Goal: Navigation & Orientation: Find specific page/section

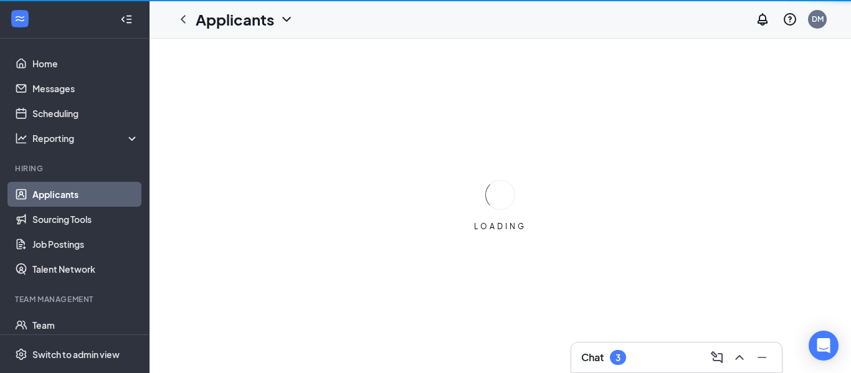
click at [487, 346] on div "LOADING" at bounding box center [501, 206] width 702 height 335
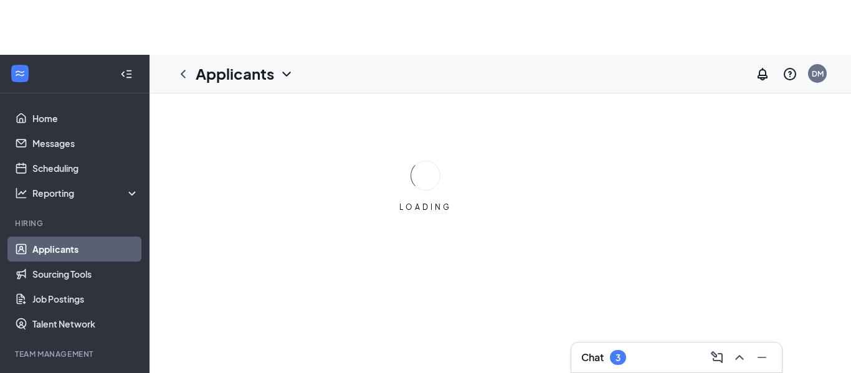
click at [370, 315] on div "LOADING" at bounding box center [425, 186] width 851 height 373
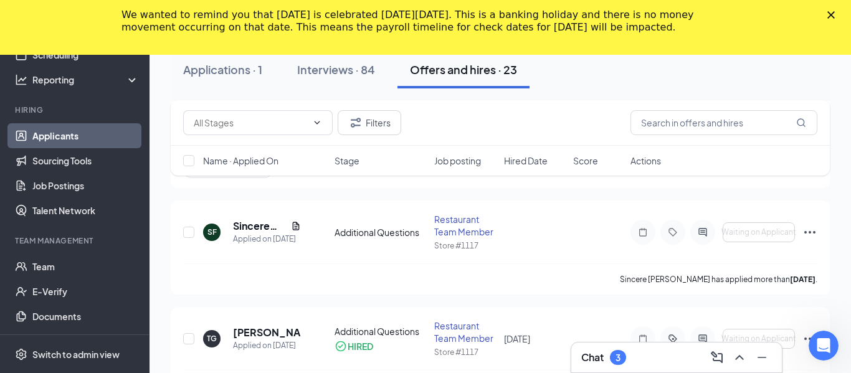
scroll to position [59, 0]
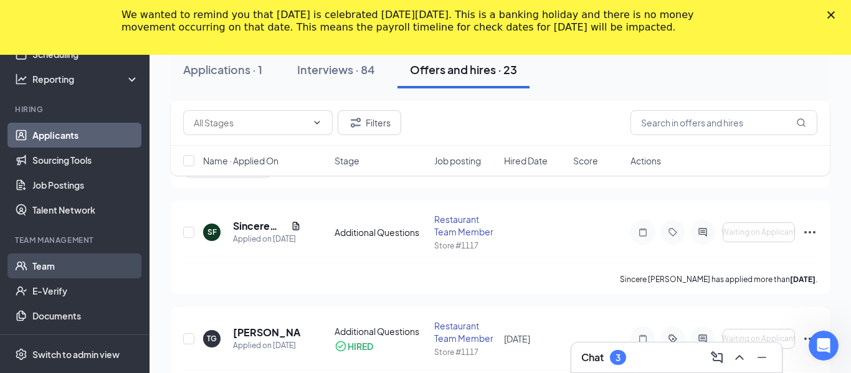
click at [57, 265] on link "Team" at bounding box center [85, 266] width 107 height 25
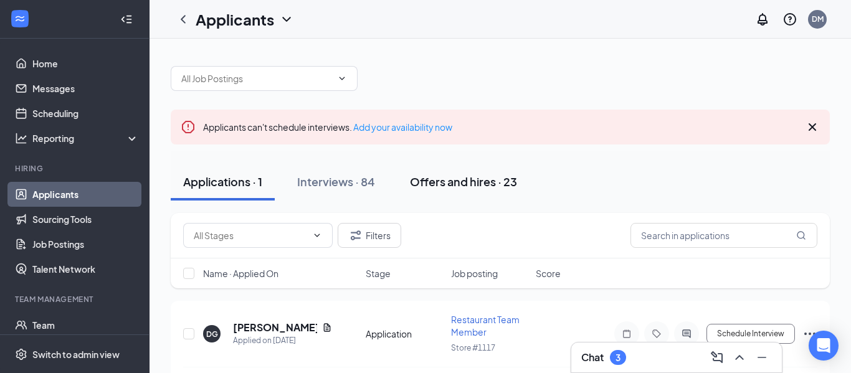
click at [496, 179] on div "Offers and hires · 23" at bounding box center [463, 182] width 107 height 16
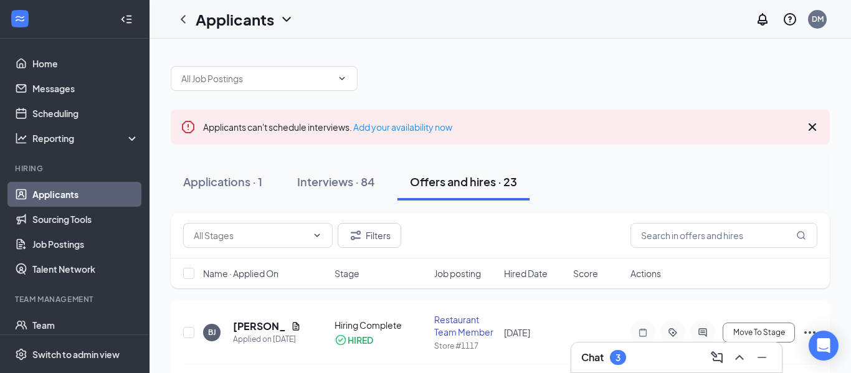
click at [632, 67] on div at bounding box center [500, 72] width 659 height 37
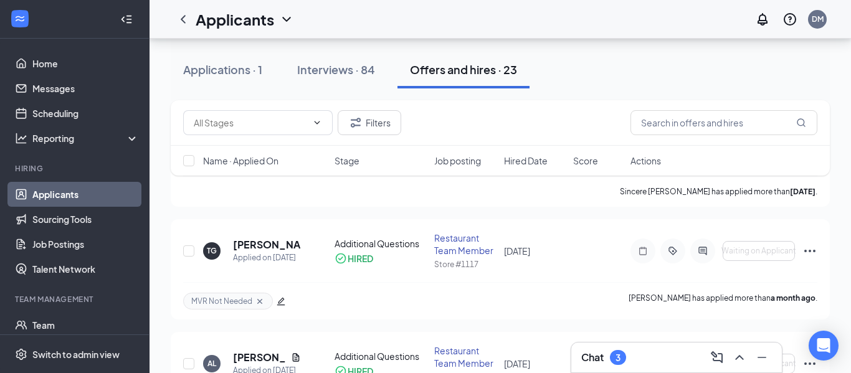
scroll to position [299, 0]
click at [804, 249] on icon "Ellipses" at bounding box center [810, 252] width 15 height 15
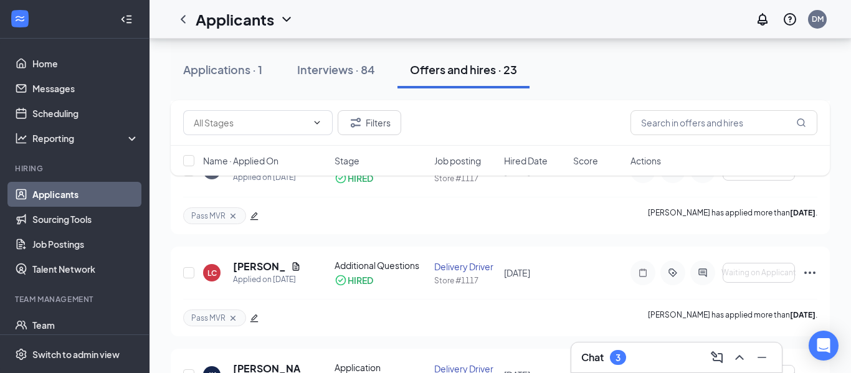
scroll to position [1545, 0]
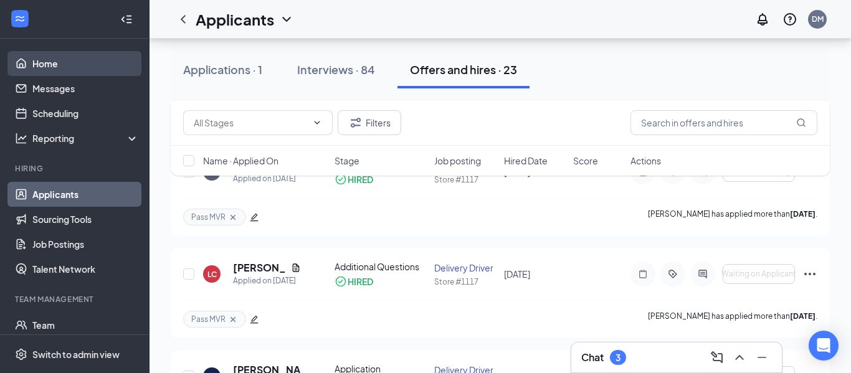
click at [44, 72] on link "Home" at bounding box center [85, 63] width 107 height 25
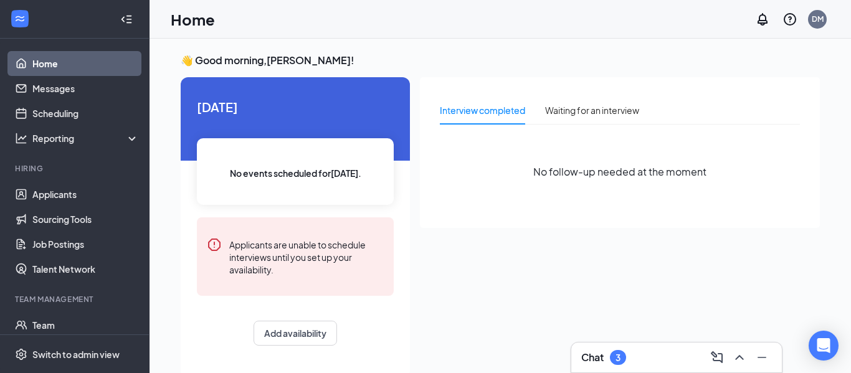
click at [41, 296] on div "Team Management" at bounding box center [76, 299] width 122 height 11
click at [588, 351] on h3 "Chat" at bounding box center [592, 358] width 22 height 14
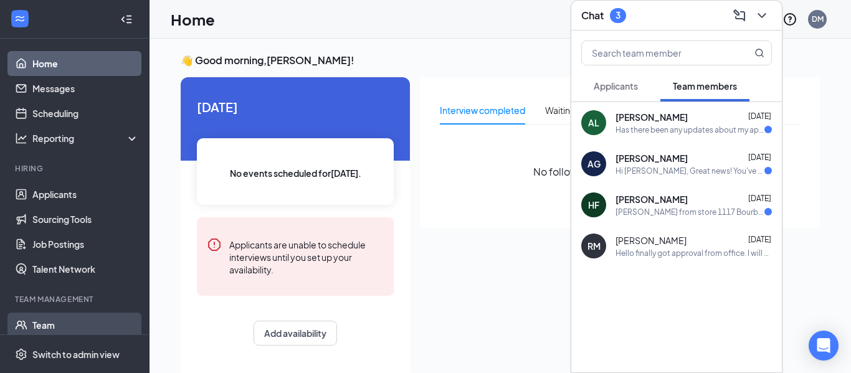
click at [59, 327] on link "Team" at bounding box center [85, 325] width 107 height 25
